Goal: Use online tool/utility: Utilize a website feature to perform a specific function

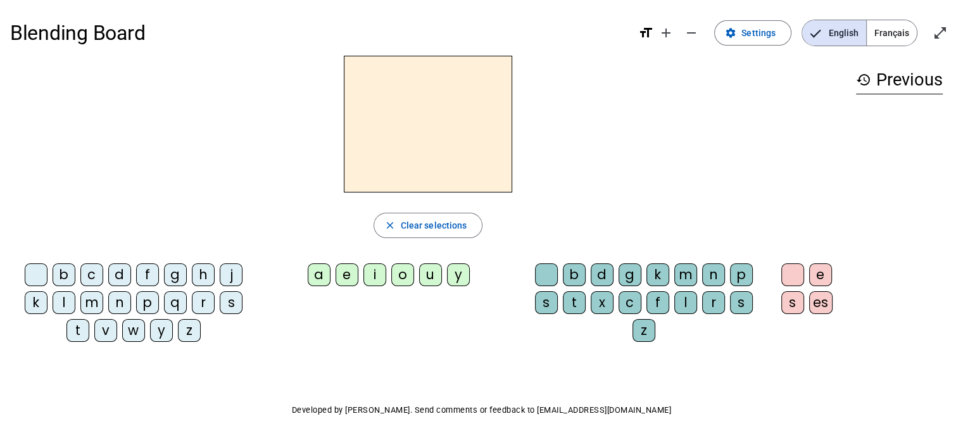
click at [89, 305] on div "m" at bounding box center [91, 302] width 23 height 23
click at [319, 276] on div "a" at bounding box center [319, 275] width 23 height 23
drag, startPoint x: 415, startPoint y: 227, endPoint x: 391, endPoint y: 242, distance: 27.9
click at [416, 227] on span "Clear selections" at bounding box center [434, 225] width 67 height 15
drag, startPoint x: 75, startPoint y: 331, endPoint x: 177, endPoint y: 308, distance: 104.5
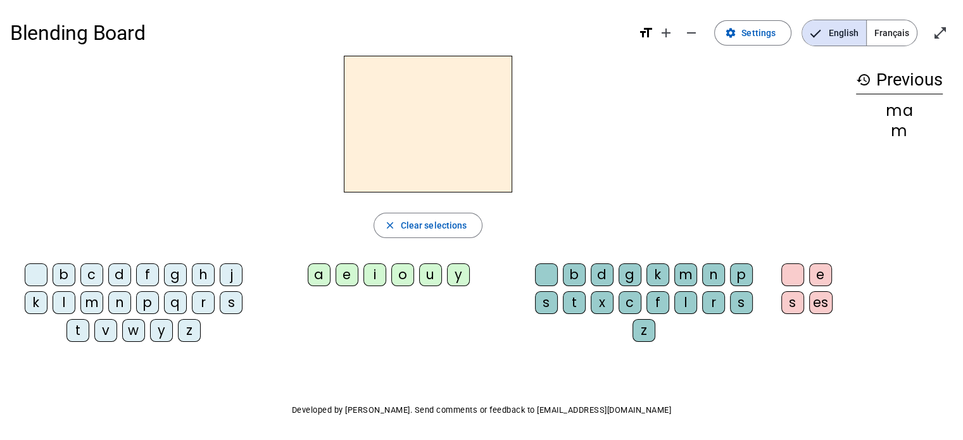
click at [75, 330] on div "t" at bounding box center [78, 330] width 23 height 23
click at [324, 276] on div "a" at bounding box center [319, 275] width 23 height 23
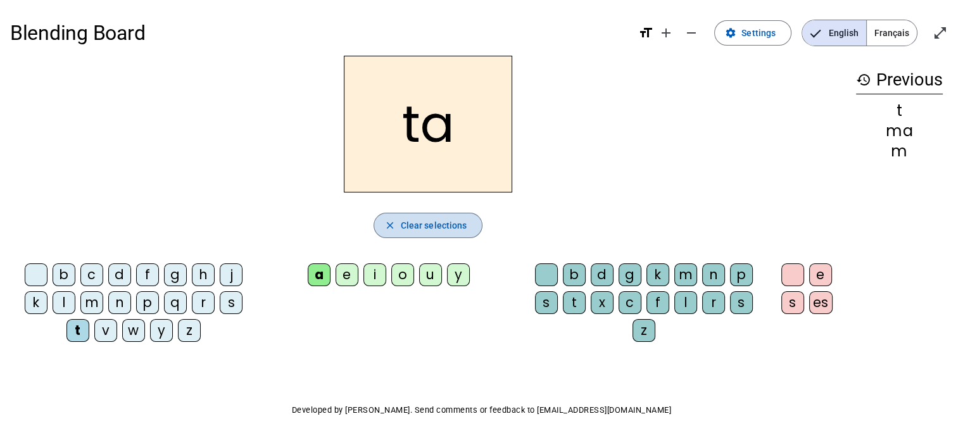
click at [429, 222] on span "Clear selections" at bounding box center [434, 225] width 67 height 15
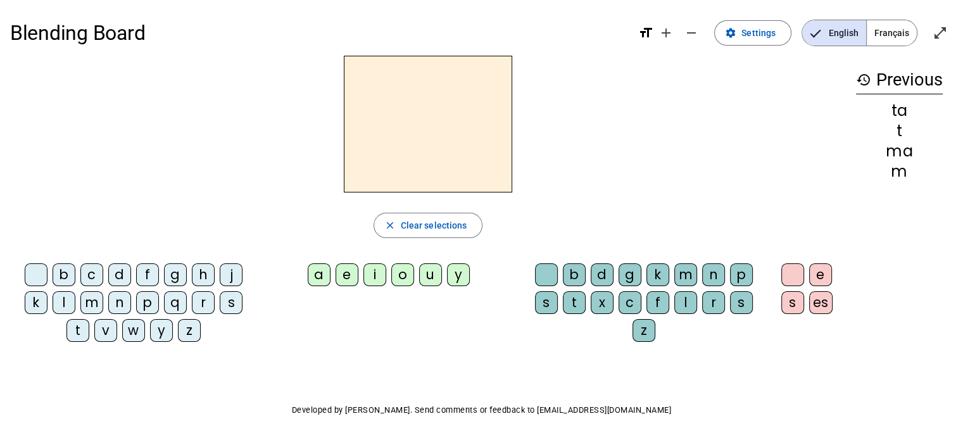
drag, startPoint x: 67, startPoint y: 302, endPoint x: 156, endPoint y: 293, distance: 89.8
click at [68, 301] on div "l" at bounding box center [64, 302] width 23 height 23
click at [317, 276] on div "a" at bounding box center [319, 275] width 23 height 23
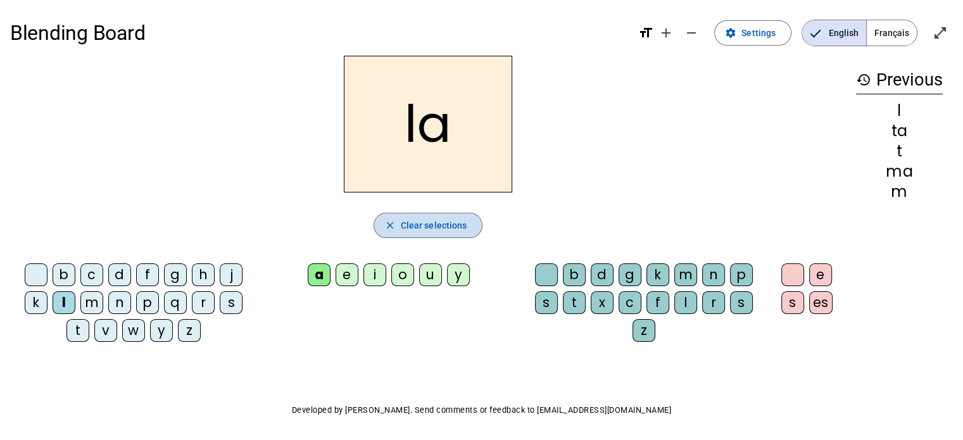
click at [436, 230] on span "Clear selections" at bounding box center [434, 225] width 67 height 15
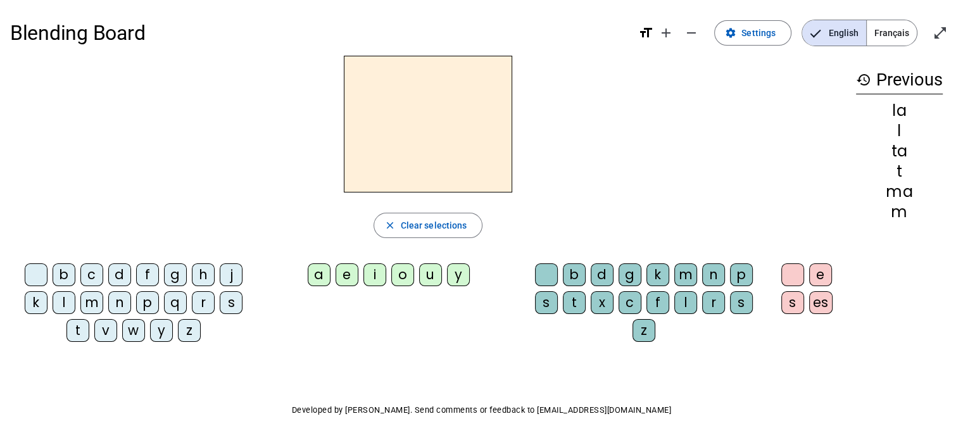
click at [61, 305] on div "l" at bounding box center [64, 302] width 23 height 23
click at [346, 276] on div "e" at bounding box center [347, 275] width 23 height 23
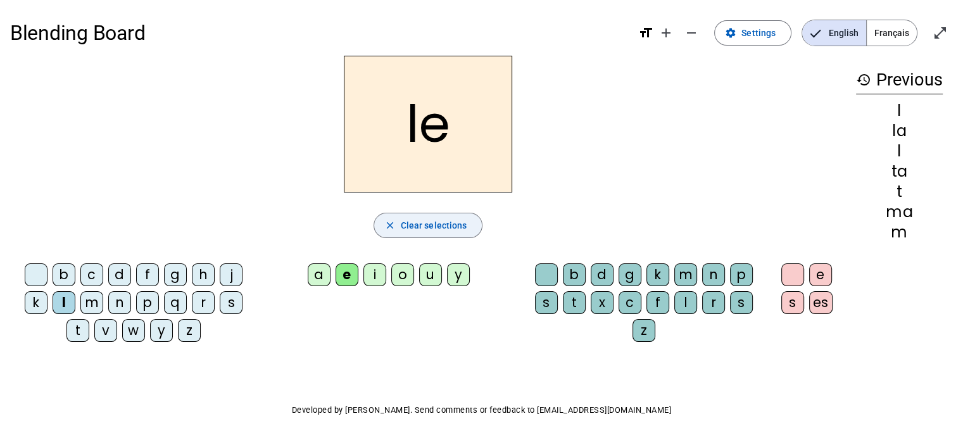
click at [407, 226] on span "Clear selections" at bounding box center [434, 225] width 67 height 15
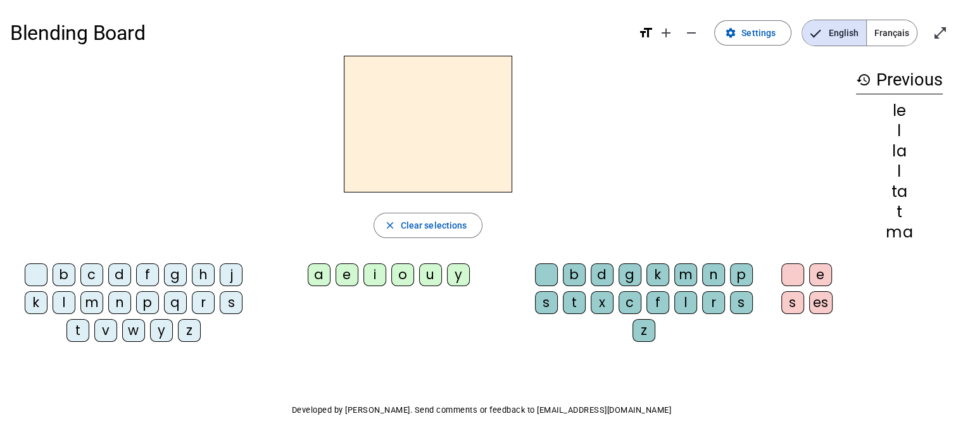
click at [64, 302] on div "l" at bounding box center [64, 302] width 23 height 23
click at [430, 272] on div "u" at bounding box center [430, 275] width 23 height 23
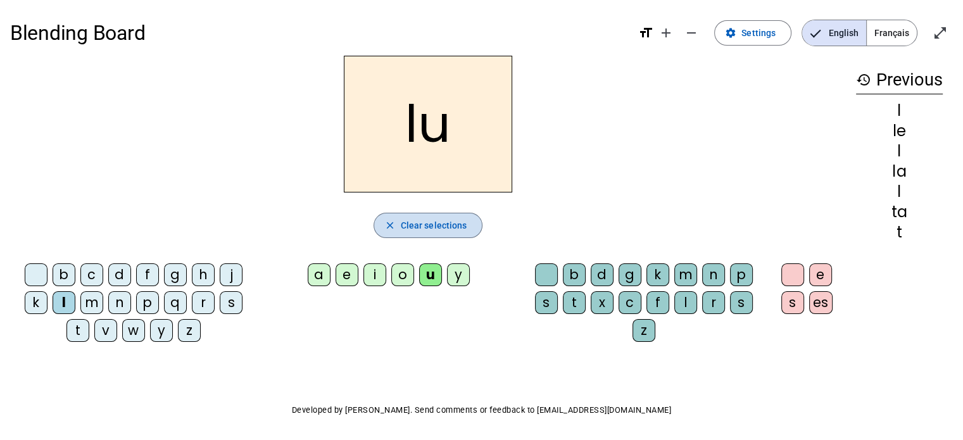
click at [452, 224] on span "Clear selections" at bounding box center [434, 225] width 67 height 15
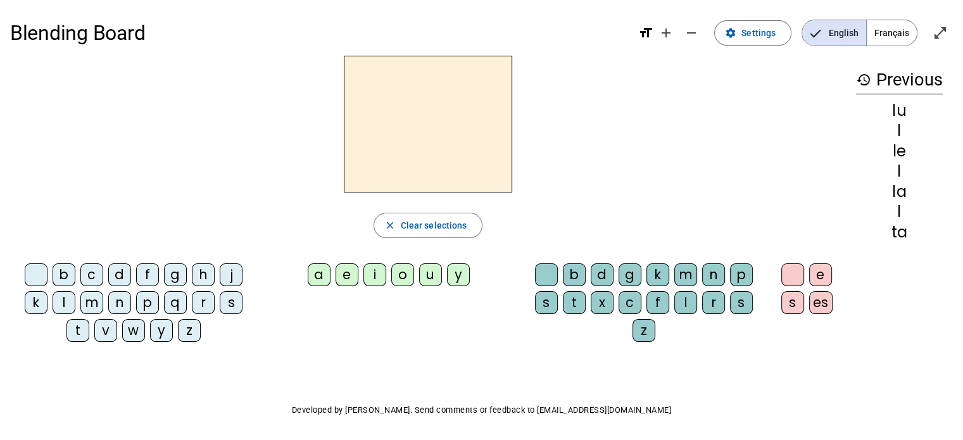
drag, startPoint x: 77, startPoint y: 331, endPoint x: 154, endPoint y: 306, distance: 80.7
click at [77, 331] on div "t" at bounding box center [78, 330] width 23 height 23
click at [423, 277] on div "u" at bounding box center [430, 275] width 23 height 23
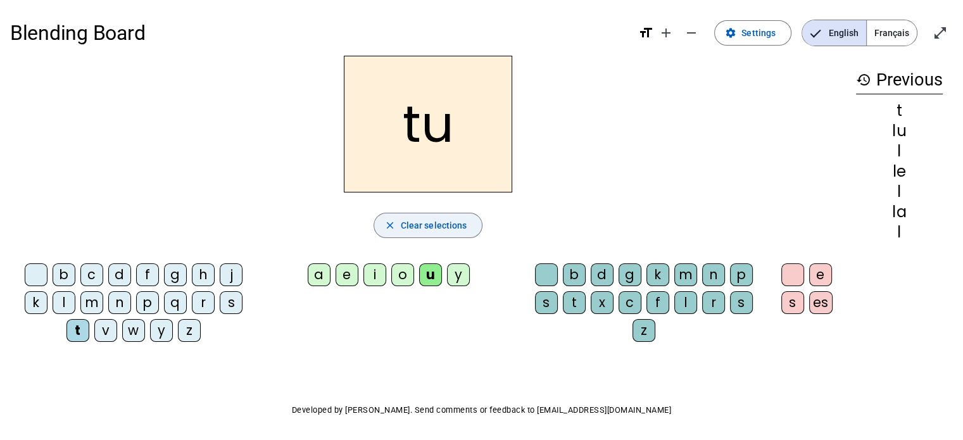
click at [436, 217] on span "button" at bounding box center [428, 225] width 108 height 30
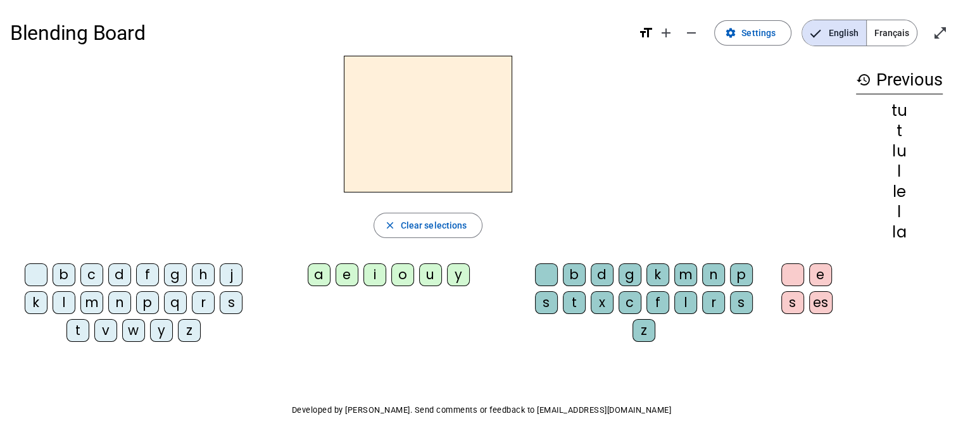
click at [118, 274] on div "d" at bounding box center [119, 275] width 23 height 23
click at [427, 277] on div "u" at bounding box center [430, 275] width 23 height 23
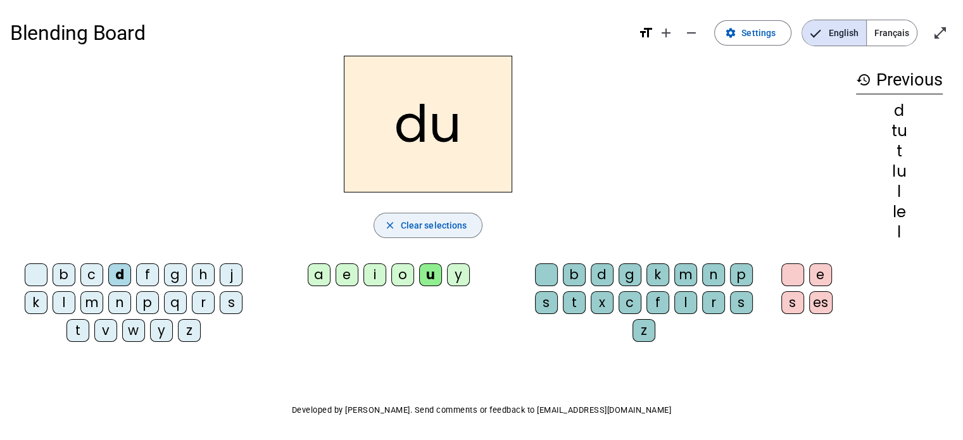
click at [447, 222] on span "Clear selections" at bounding box center [434, 225] width 67 height 15
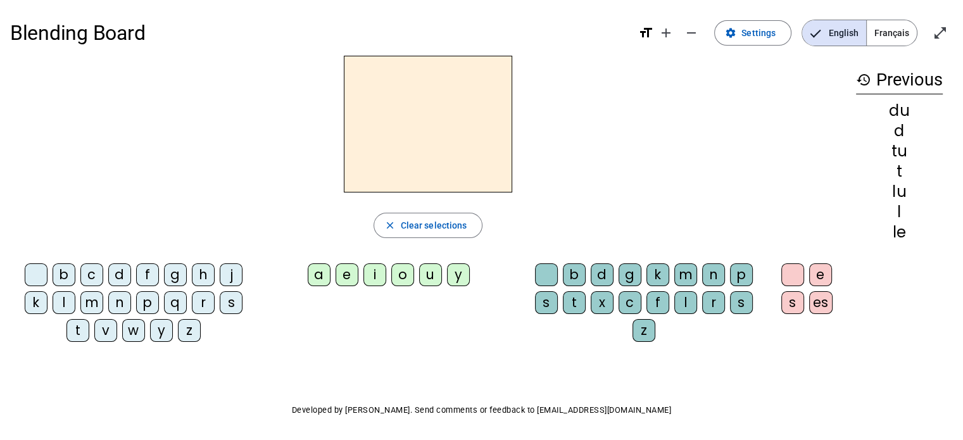
click at [117, 274] on div "d" at bounding box center [119, 275] width 23 height 23
click at [343, 274] on div "e" at bounding box center [347, 275] width 23 height 23
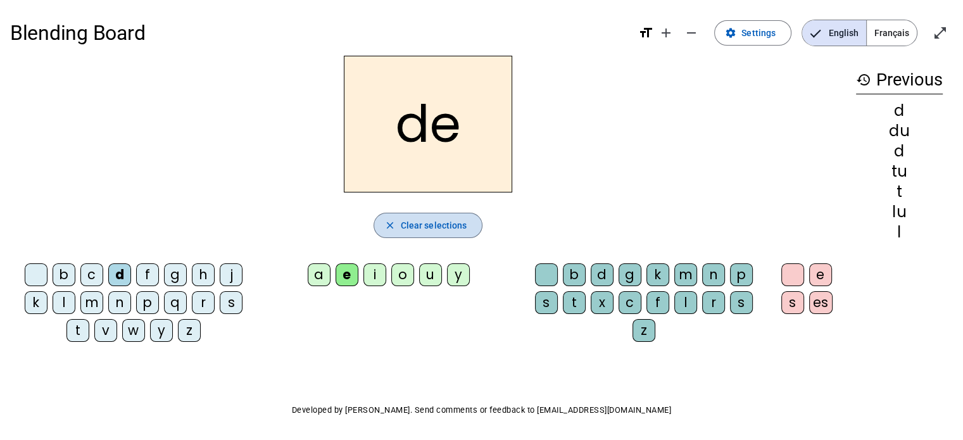
click at [415, 220] on span "Clear selections" at bounding box center [434, 225] width 67 height 15
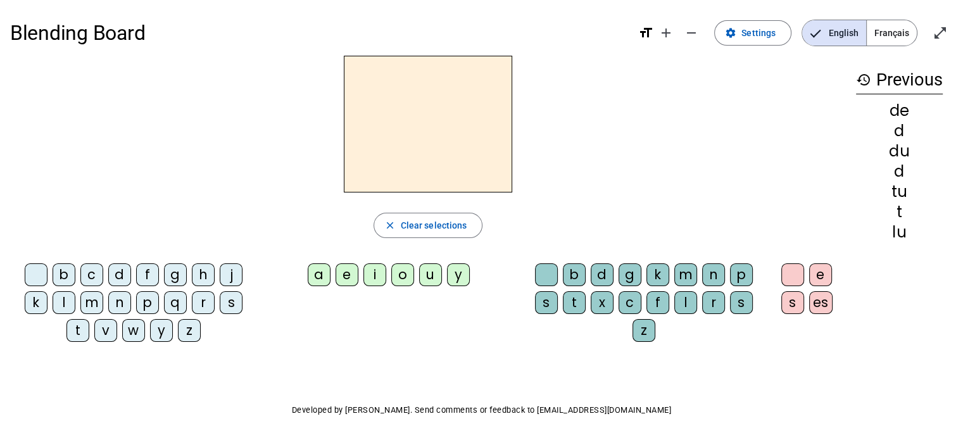
click at [91, 303] on div "m" at bounding box center [91, 302] width 23 height 23
click at [345, 276] on div "e" at bounding box center [347, 275] width 23 height 23
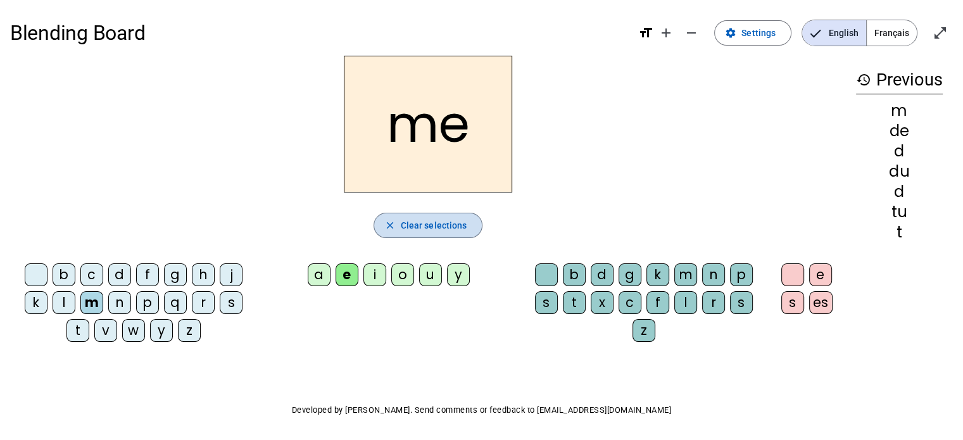
click at [414, 219] on span "Clear selections" at bounding box center [434, 225] width 67 height 15
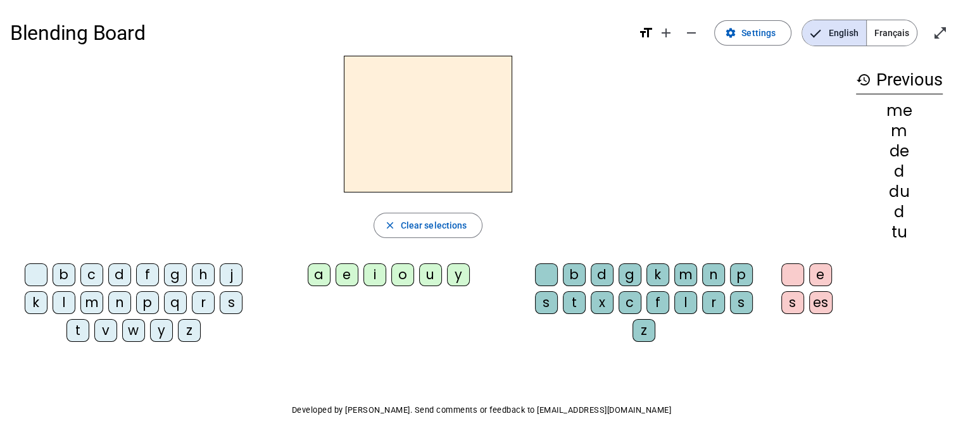
click at [226, 276] on div "j" at bounding box center [231, 275] width 23 height 23
click at [349, 276] on div "e" at bounding box center [347, 275] width 23 height 23
